Goal: Task Accomplishment & Management: Manage account settings

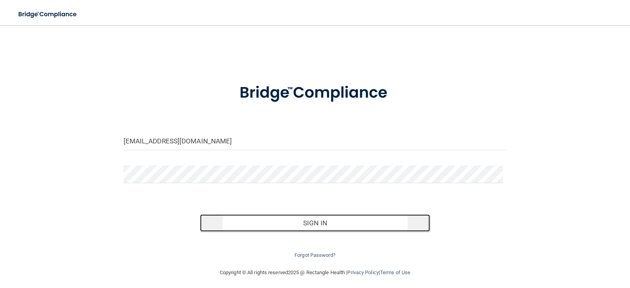
click at [305, 223] on button "Sign In" at bounding box center [315, 222] width 230 height 17
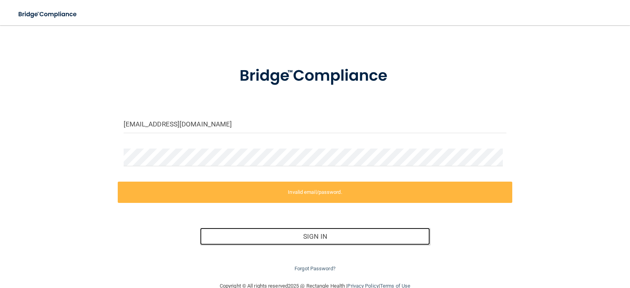
scroll to position [34, 0]
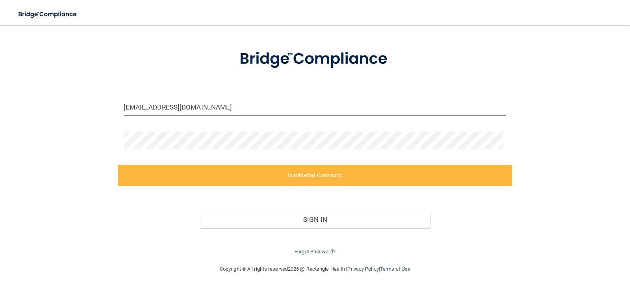
drag, startPoint x: 235, startPoint y: 110, endPoint x: 67, endPoint y: 94, distance: 168.6
click at [67, 94] on div "[EMAIL_ADDRESS][DOMAIN_NAME] Invalid email/password. You don't have permission …" at bounding box center [315, 127] width 599 height 257
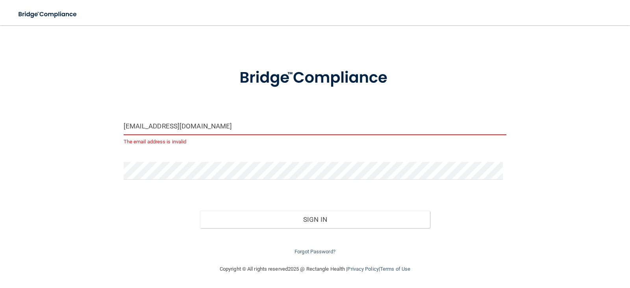
scroll to position [4, 0]
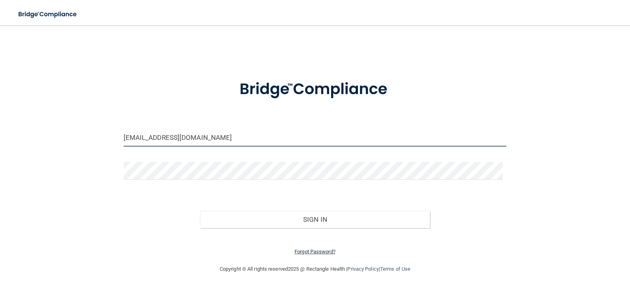
type input "[EMAIL_ADDRESS][DOMAIN_NAME]"
click at [314, 253] on link "Forgot Password?" at bounding box center [315, 252] width 41 height 6
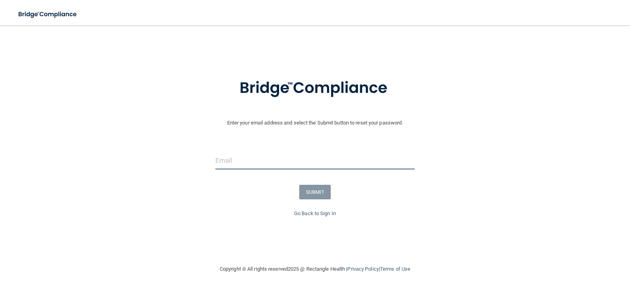
click at [295, 163] on input "email" at bounding box center [315, 161] width 200 height 18
type input "[EMAIL_ADDRESS][DOMAIN_NAME]"
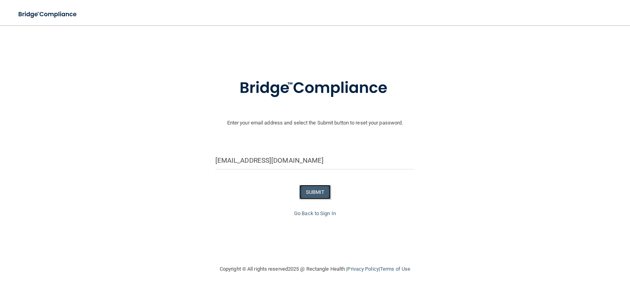
click at [315, 195] on button "SUBMIT" at bounding box center [315, 192] width 32 height 15
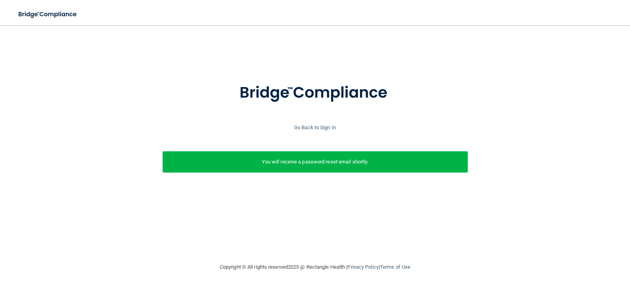
click at [317, 169] on div "You will receive a password reset email shortly." at bounding box center [315, 161] width 305 height 21
click at [318, 162] on p "You will receive a password reset email shortly." at bounding box center [316, 161] width 294 height 9
click at [327, 126] on link "Go Back to Sign In" at bounding box center [315, 127] width 42 height 6
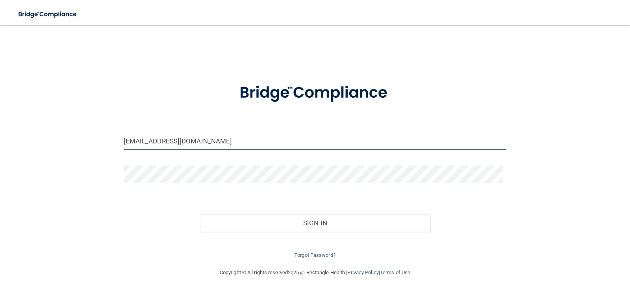
drag, startPoint x: 218, startPoint y: 140, endPoint x: 55, endPoint y: 141, distance: 163.1
click at [55, 141] on div "[EMAIL_ADDRESS][DOMAIN_NAME] Invalid email/password. You don't have permission …" at bounding box center [315, 146] width 599 height 227
drag, startPoint x: 151, startPoint y: 143, endPoint x: 106, endPoint y: 141, distance: 44.5
click at [106, 141] on div "[EMAIL_ADDRESS][DOMAIN_NAME] Invalid email/password. You don't have permission …" at bounding box center [315, 146] width 599 height 227
drag, startPoint x: 191, startPoint y: 143, endPoint x: 97, endPoint y: 137, distance: 94.0
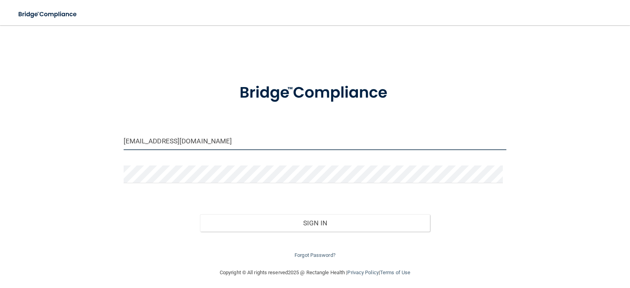
click at [97, 137] on div "[EMAIL_ADDRESS][DOMAIN_NAME] Invalid email/password. You don't have permission …" at bounding box center [315, 146] width 599 height 227
type input "[EMAIL_ADDRESS][DOMAIN_NAME]"
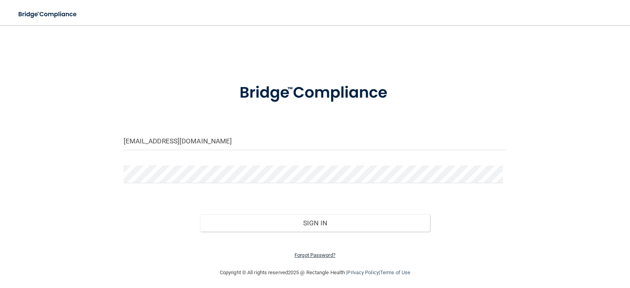
click at [318, 256] on link "Forgot Password?" at bounding box center [315, 255] width 41 height 6
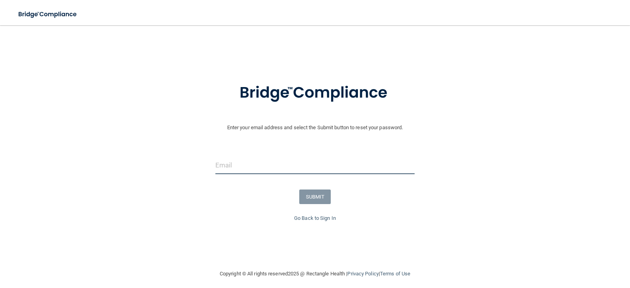
click at [242, 169] on input "email" at bounding box center [315, 165] width 200 height 18
type input "[EMAIL_ADDRESS][DOMAIN_NAME]"
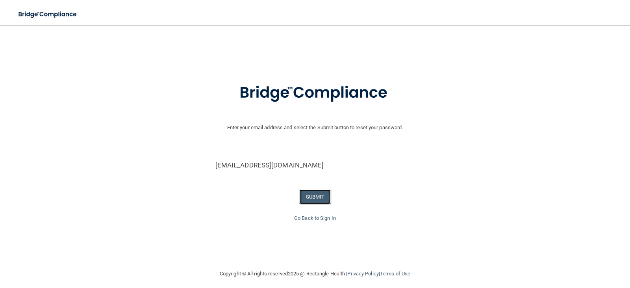
click at [310, 197] on button "SUBMIT" at bounding box center [315, 196] width 32 height 15
